Goal: Task Accomplishment & Management: Use online tool/utility

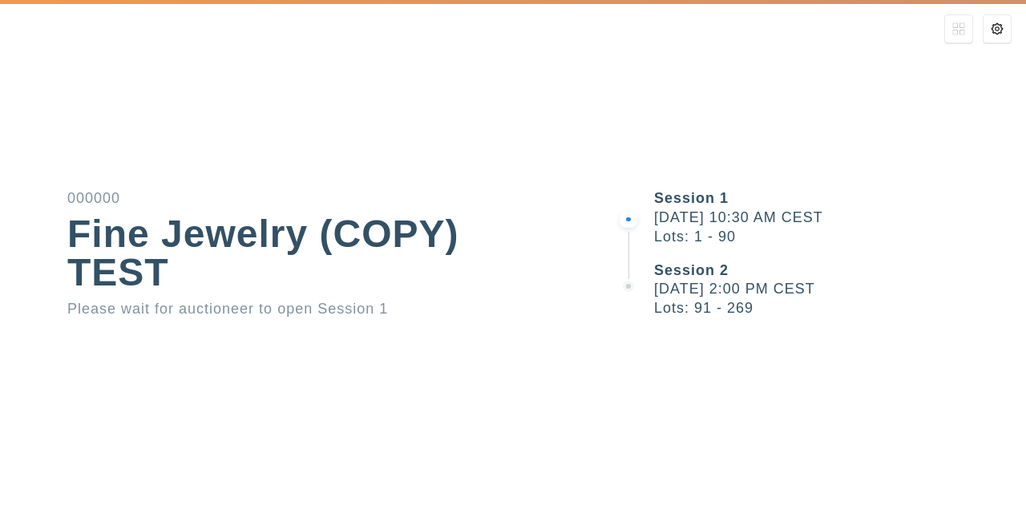
click at [508, 263] on div "Fine Jewelry (COPY) TEST" at bounding box center [307, 253] width 481 height 77
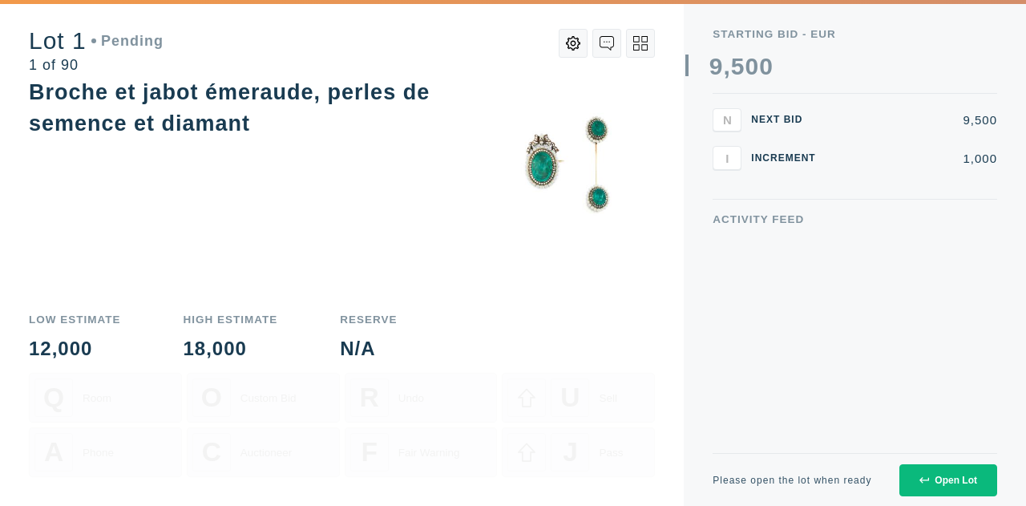
click at [939, 482] on div "Open Lot" at bounding box center [948, 479] width 58 height 11
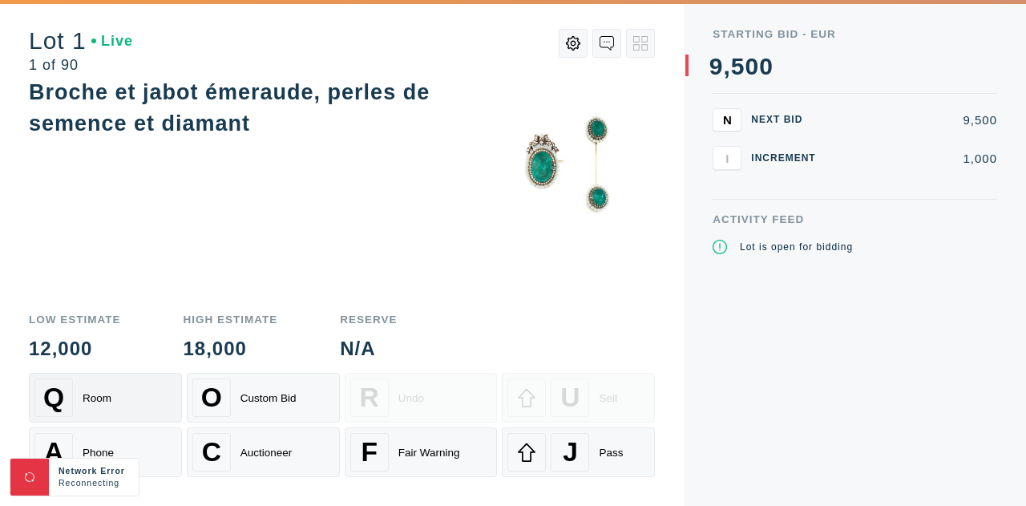
click at [119, 404] on div "Q Room" at bounding box center [105, 397] width 142 height 38
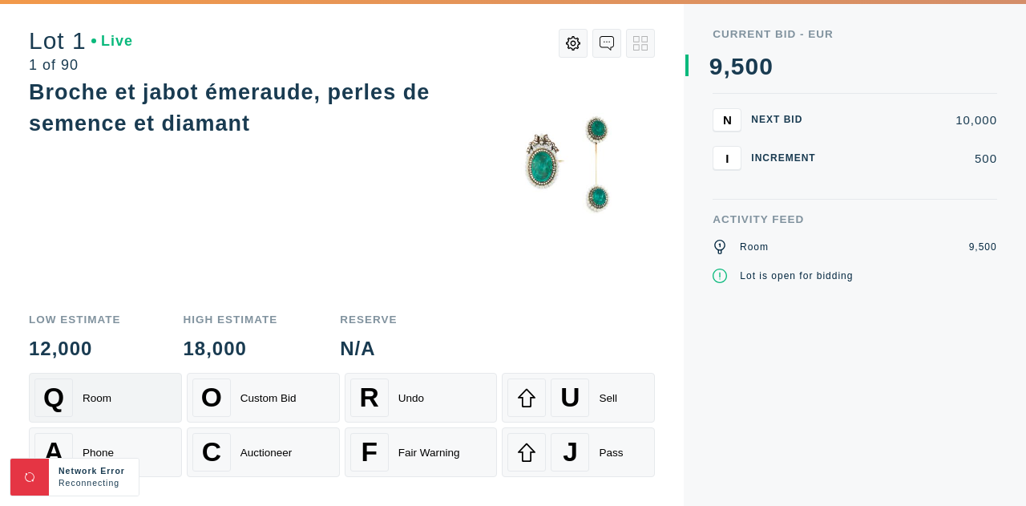
click at [66, 406] on div "Q" at bounding box center [53, 397] width 38 height 38
click at [575, 406] on span "U" at bounding box center [569, 397] width 19 height 30
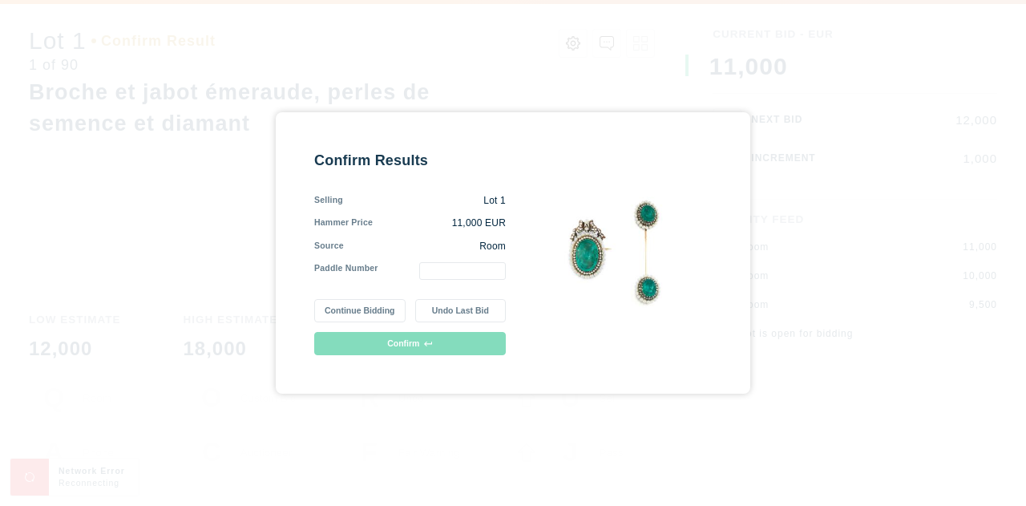
click at [458, 268] on input "text" at bounding box center [462, 271] width 87 height 18
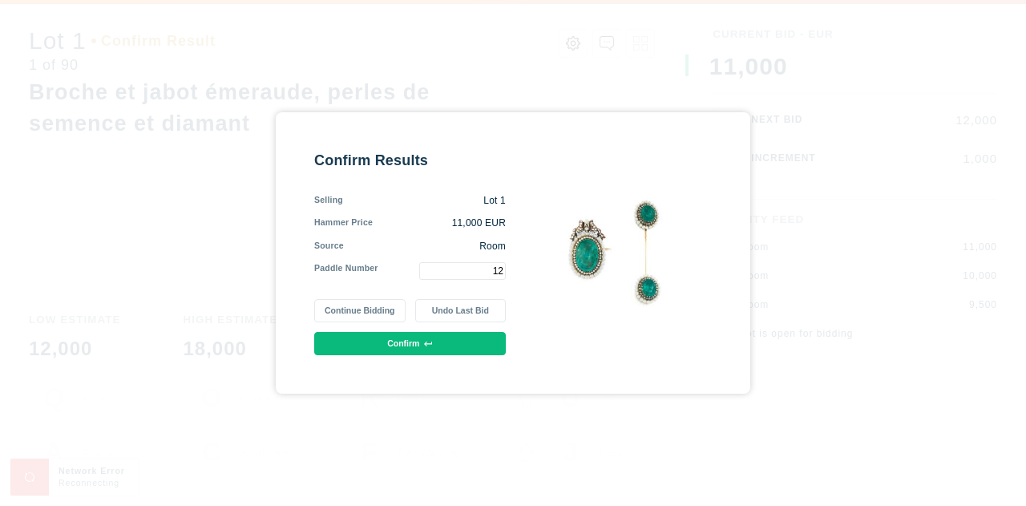
type input "12"
click at [427, 345] on icon at bounding box center [428, 344] width 9 height 6
click at [367, 312] on button "Continue Bidding" at bounding box center [359, 310] width 91 height 23
click at [428, 350] on button "Confirm" at bounding box center [410, 343] width 192 height 23
click at [406, 341] on button "Confirm" at bounding box center [410, 343] width 192 height 23
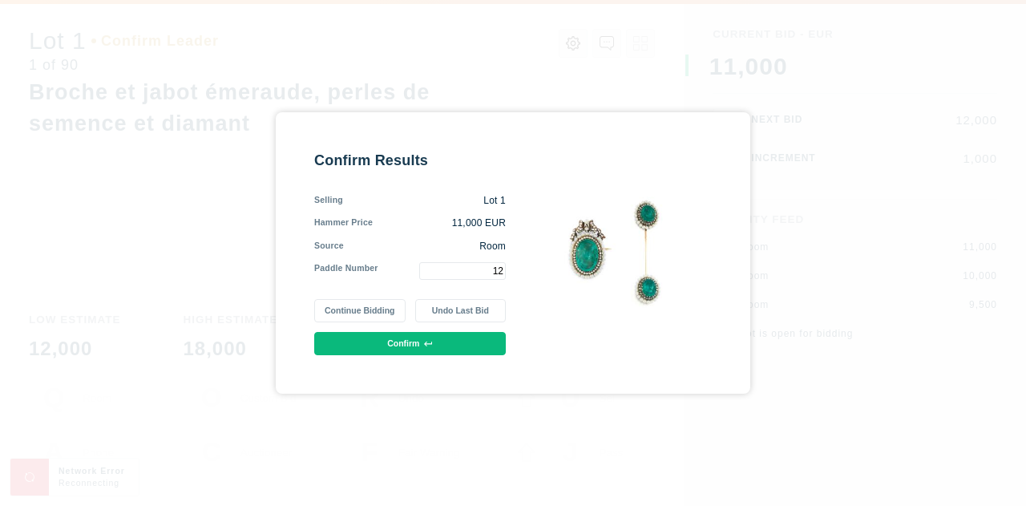
click at [920, 170] on div "Confirm Results Selling Lot 1 Hammer Price 11,000 EUR Source Room Paddle Number…" at bounding box center [513, 253] width 1026 height 506
click at [382, 309] on button "Continue Bidding" at bounding box center [359, 310] width 91 height 23
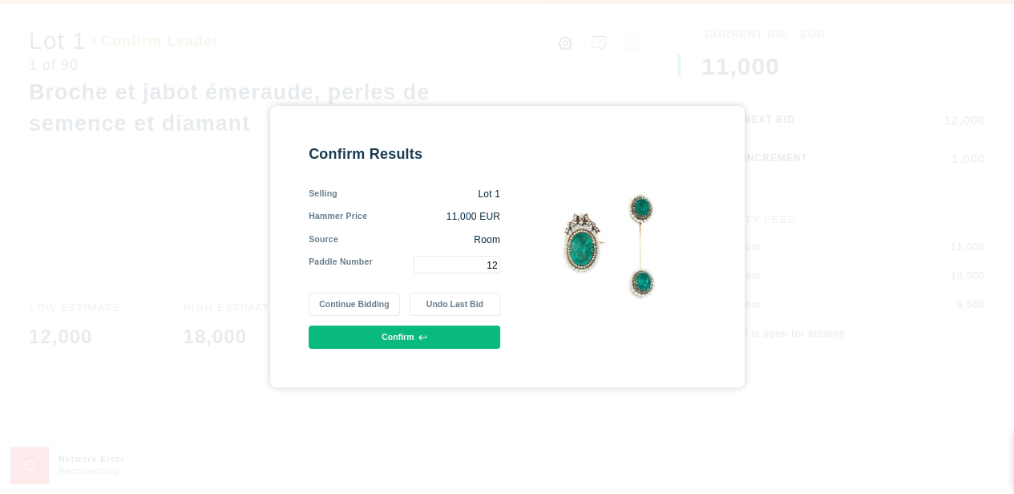
click at [636, 425] on div "Confirm Results Selling Lot 1 Hammer Price 11,000 EUR Source Room Paddle Number…" at bounding box center [507, 247] width 1014 height 494
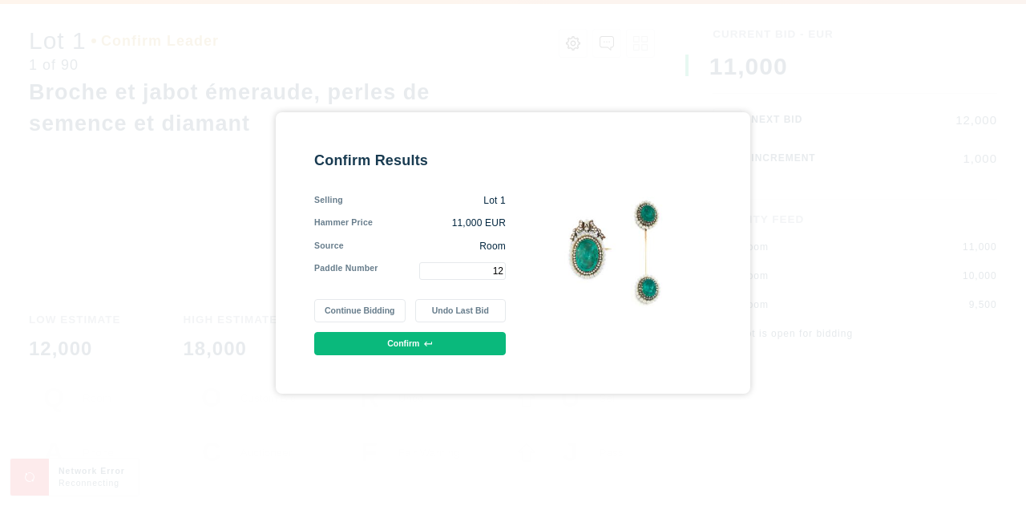
click at [654, 60] on div "Confirm Results Selling Lot 1 Hammer Price 11,000 EUR Source Room Paddle Number…" at bounding box center [513, 253] width 1026 height 506
